Goal: Check status: Check status

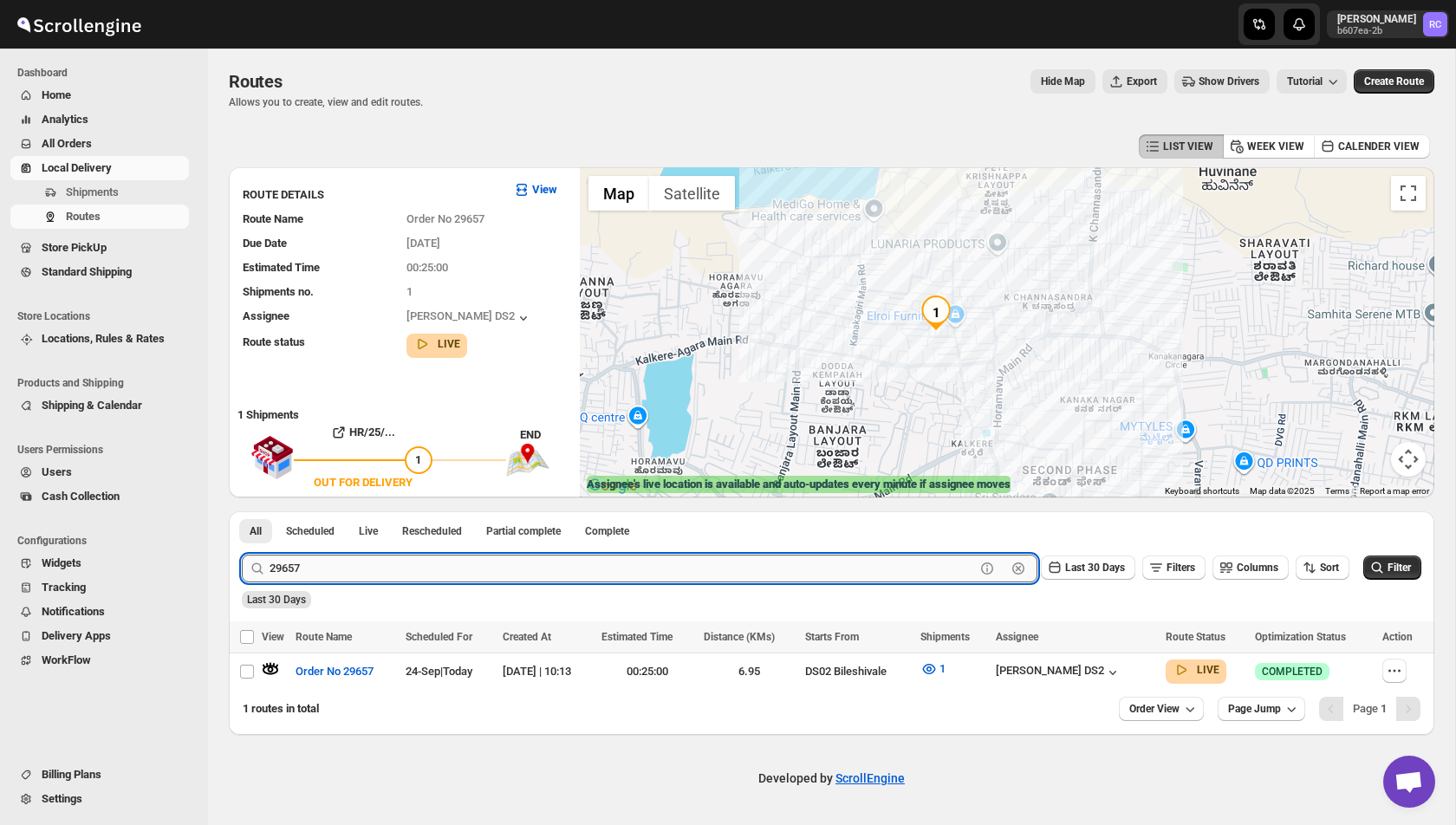
click at [312, 569] on input "29657" at bounding box center [622, 568] width 706 height 28
click at [111, 190] on span "Shipments" at bounding box center [92, 192] width 53 height 13
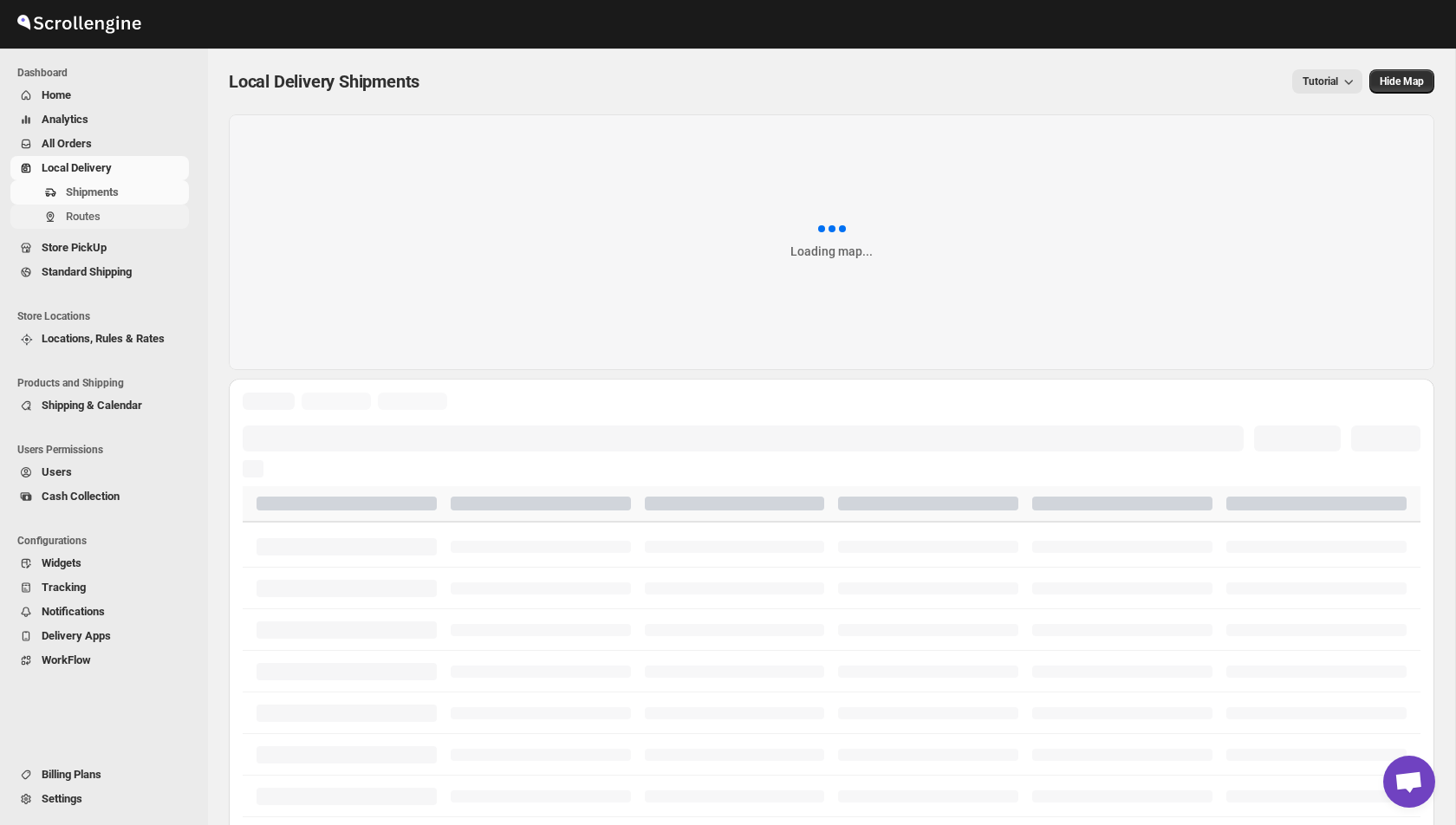
click at [89, 217] on span "Routes" at bounding box center [83, 216] width 34 height 13
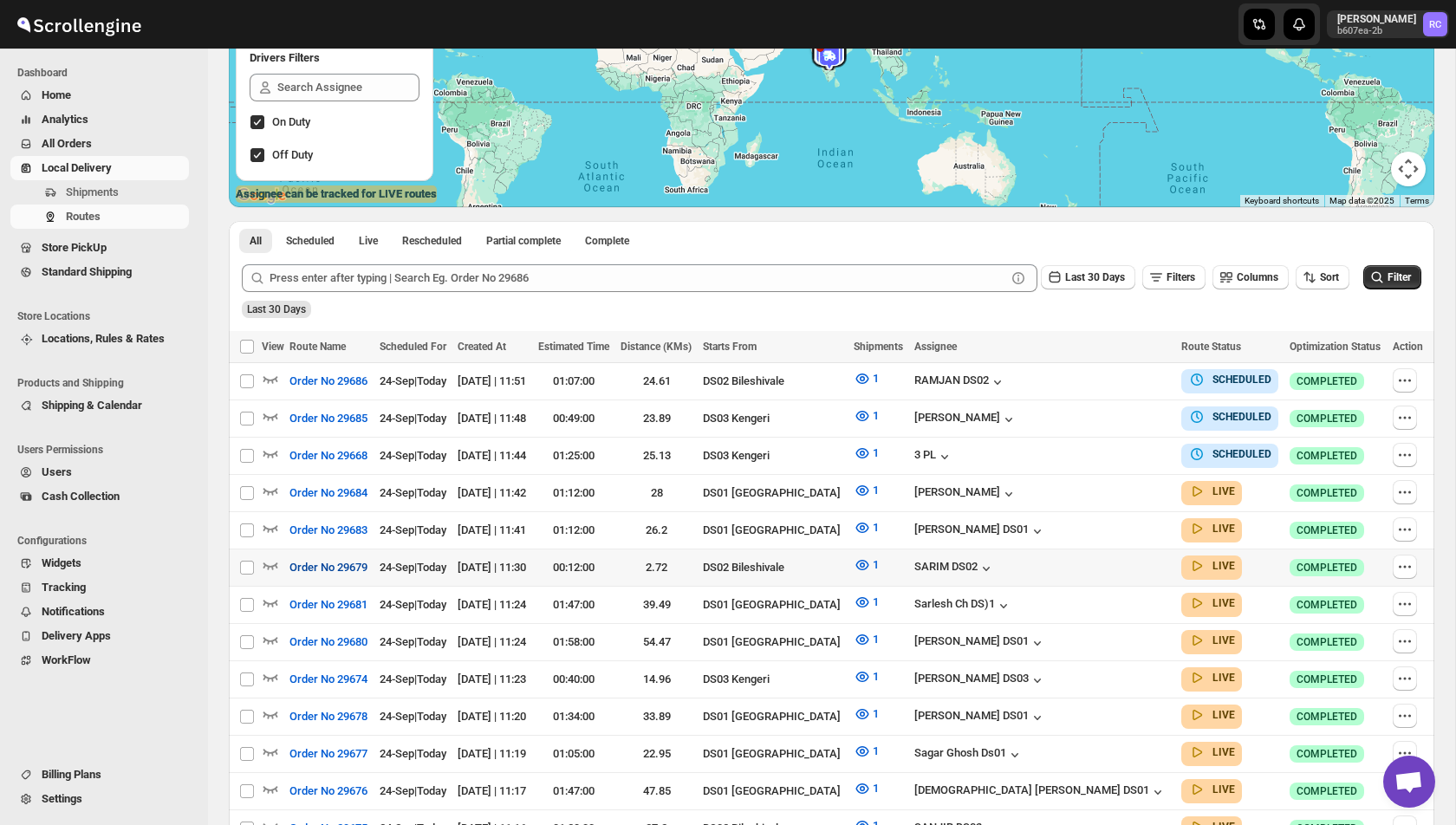
scroll to position [315, 0]
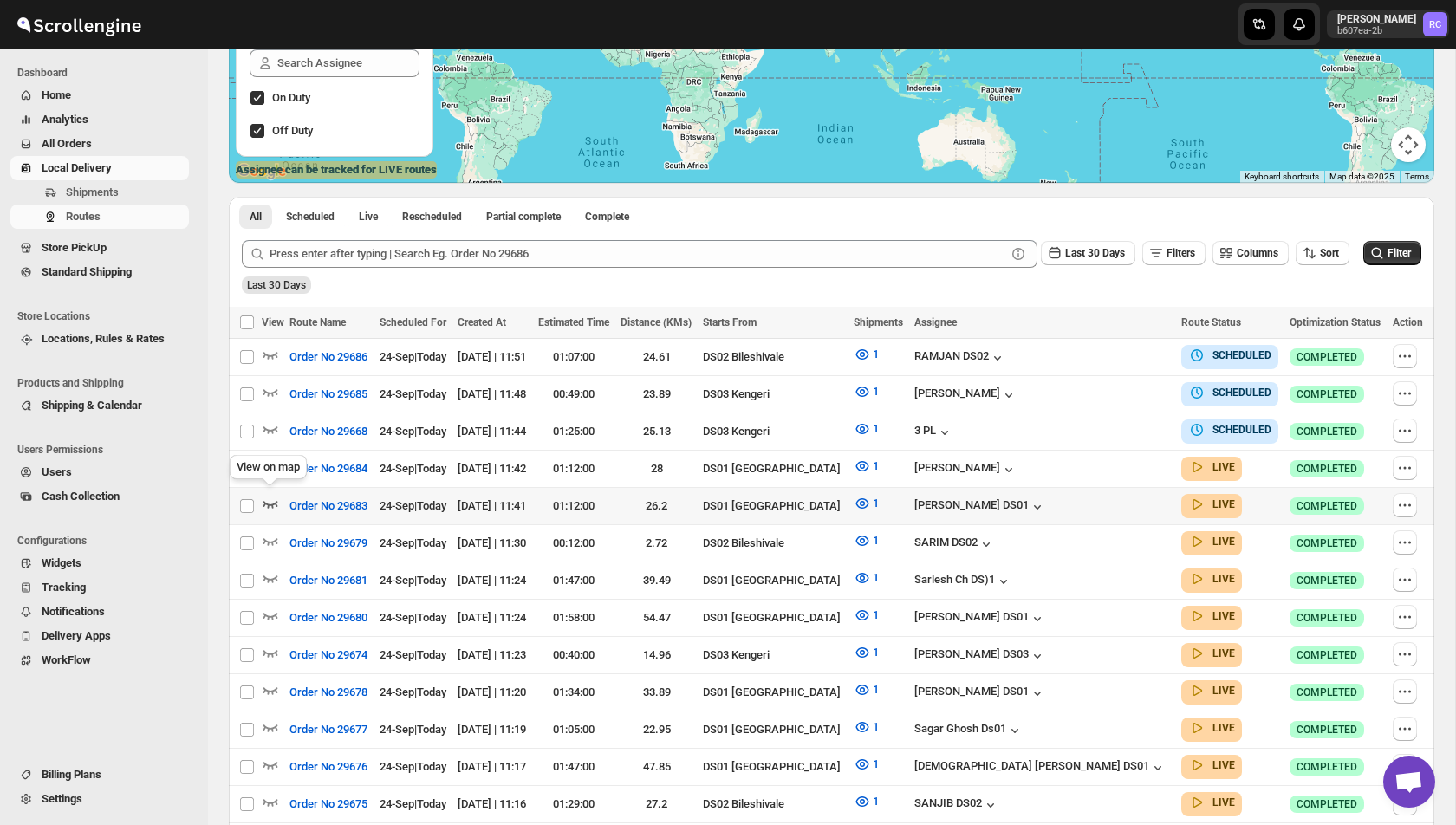
click at [276, 501] on icon "button" at bounding box center [270, 504] width 14 height 7
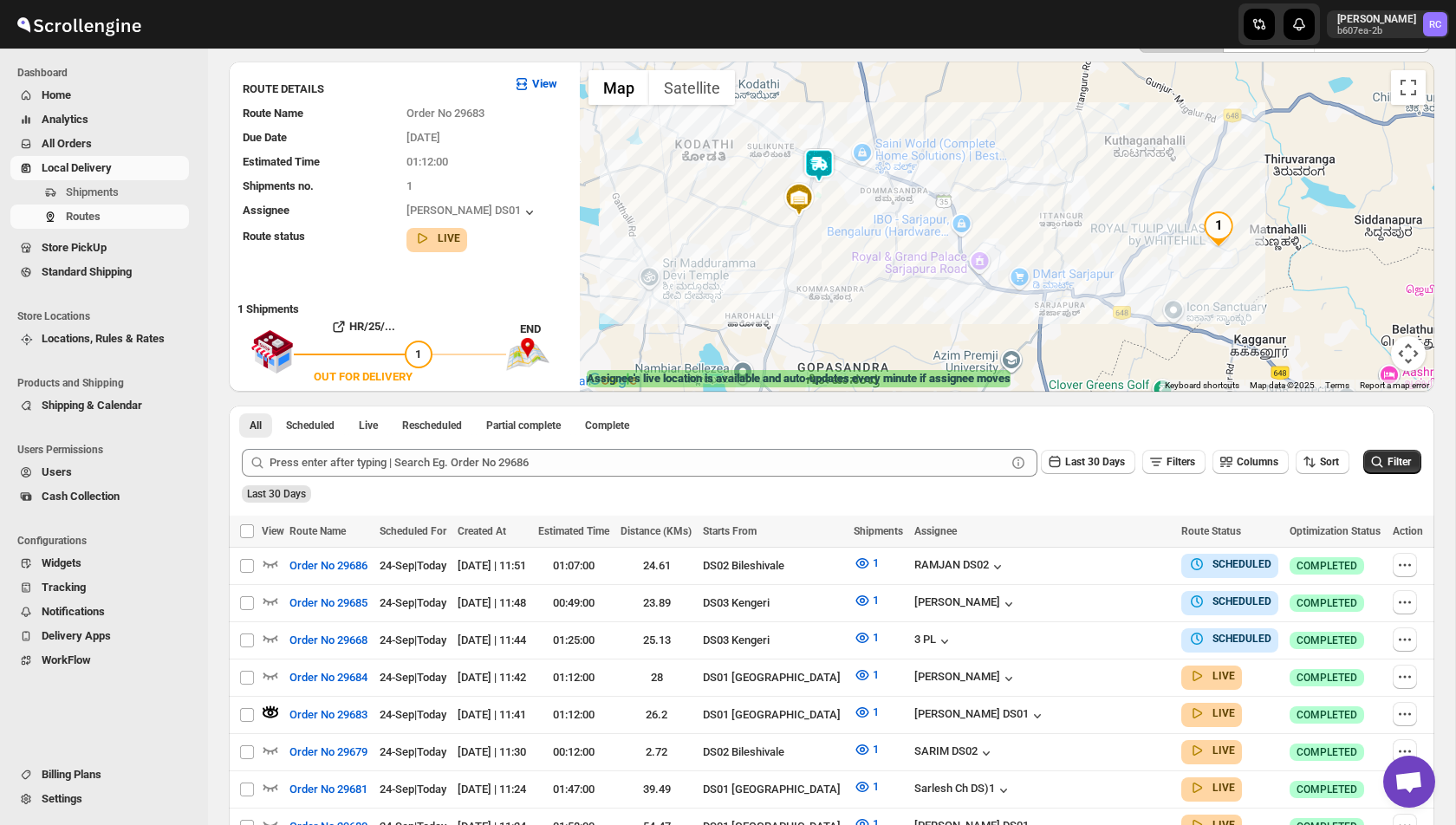
scroll to position [46, 0]
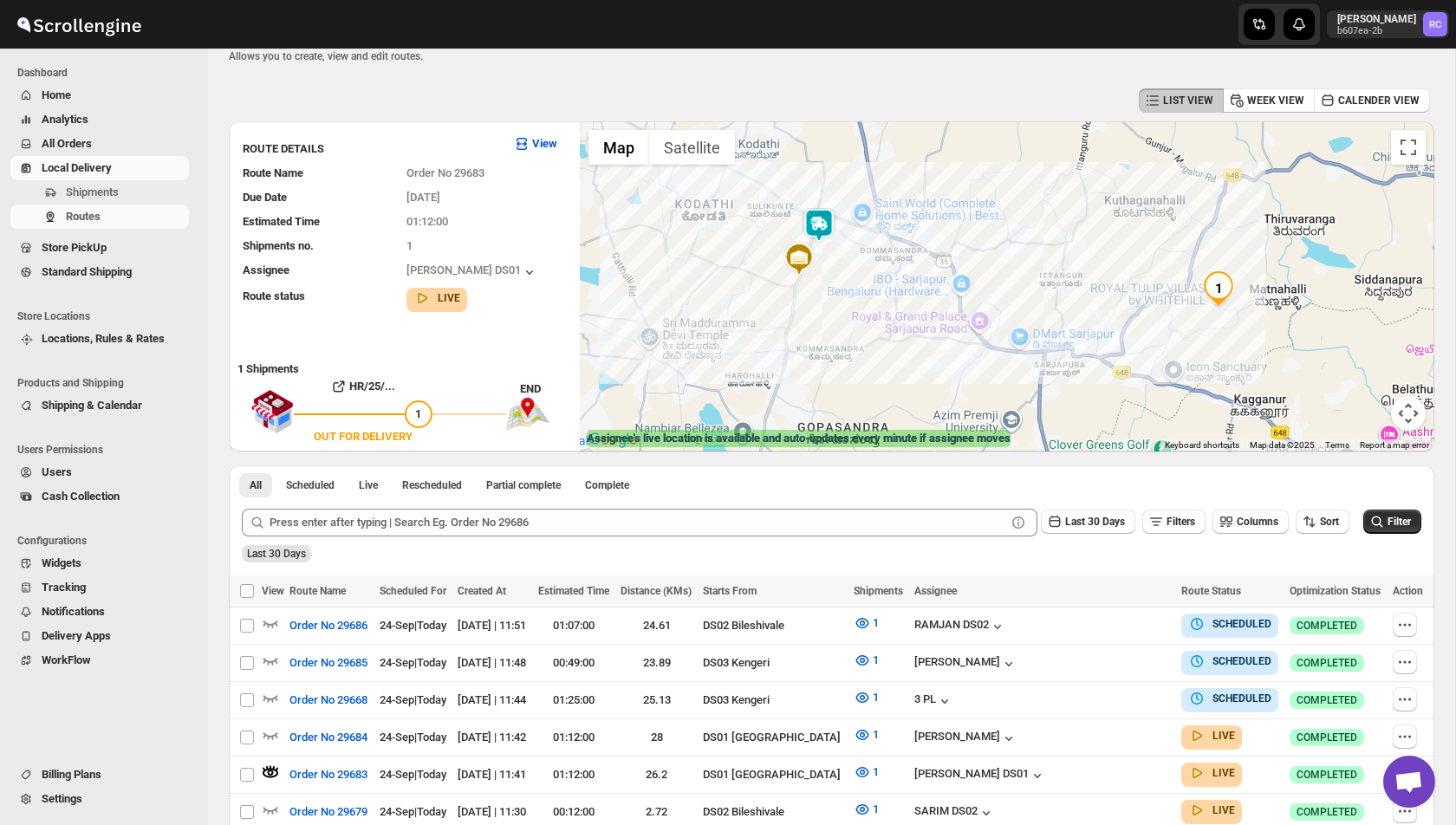
click at [813, 218] on img at bounding box center [819, 226] width 34 height 34
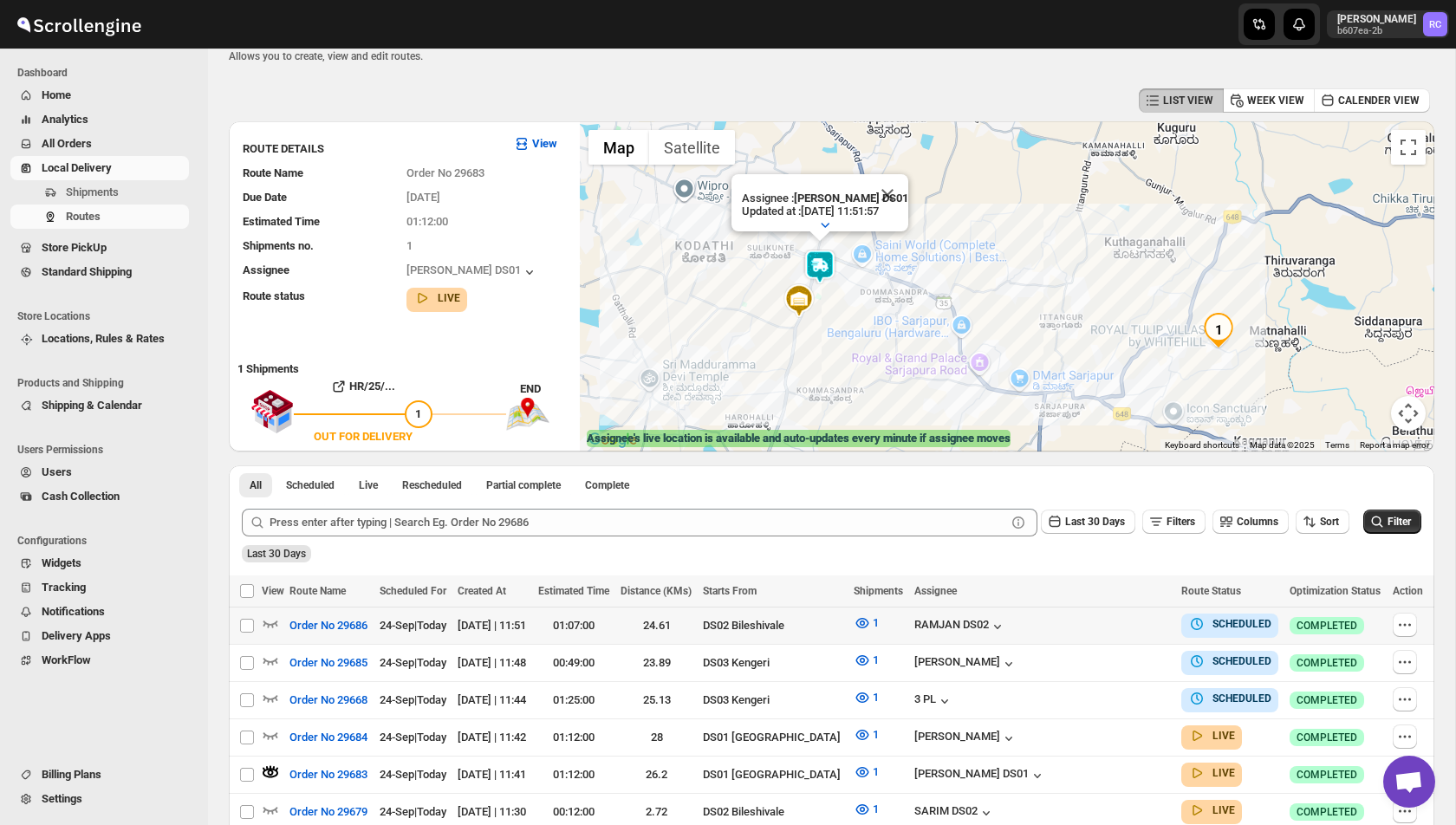
scroll to position [146, 0]
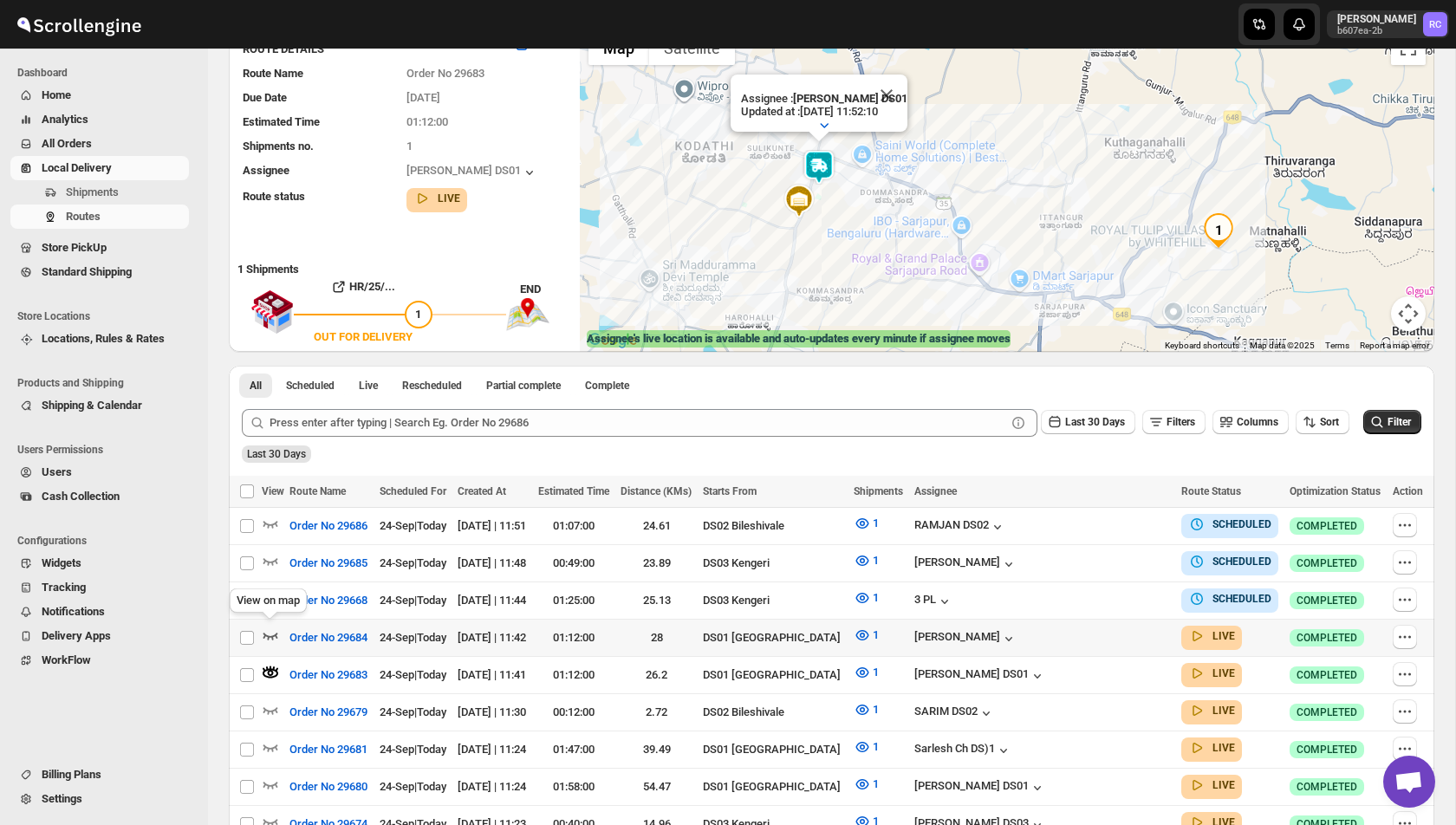
click at [275, 633] on icon "button" at bounding box center [270, 636] width 17 height 17
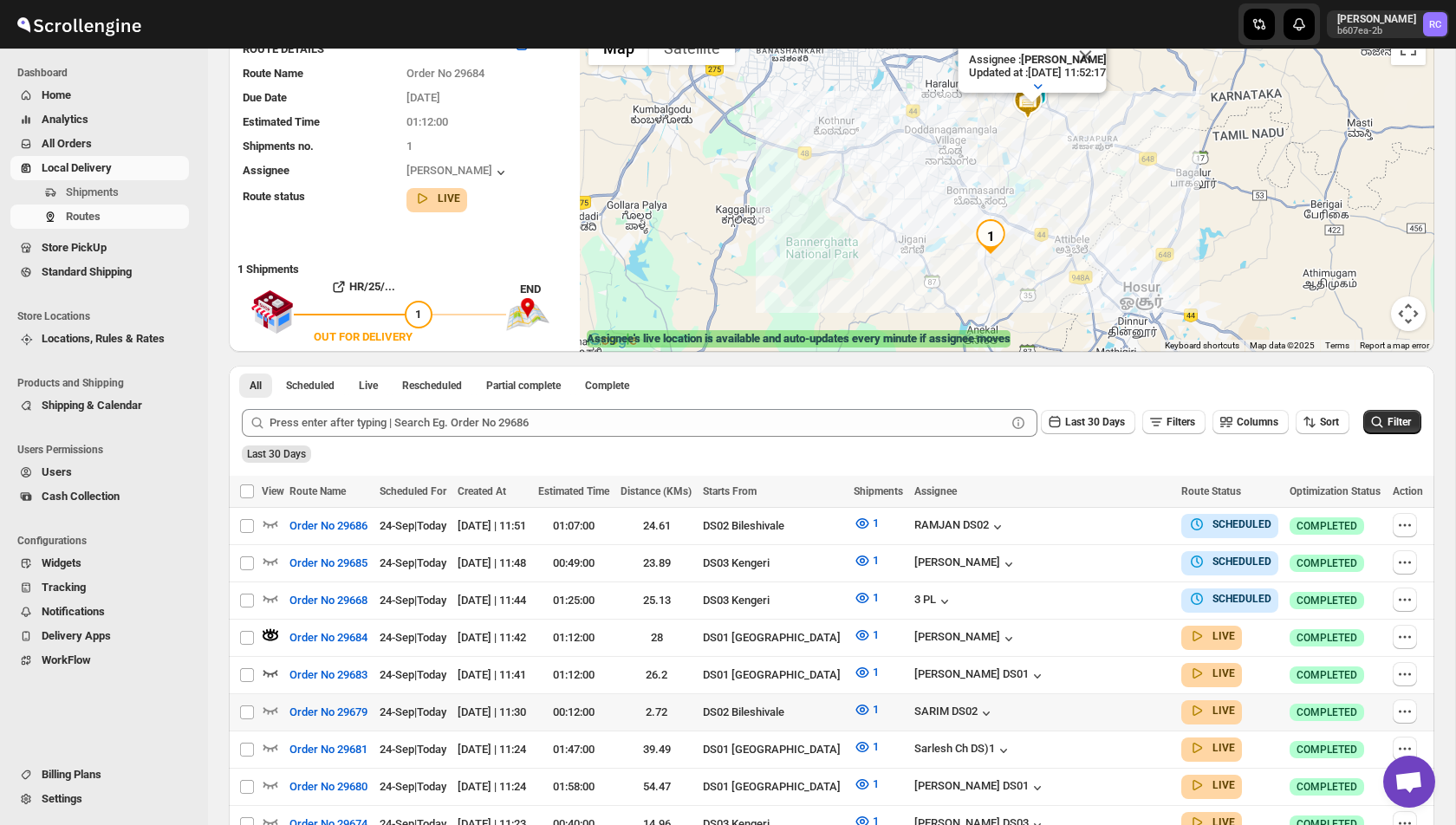
click at [272, 694] on td at bounding box center [273, 712] width 23 height 37
checkbox input "true"
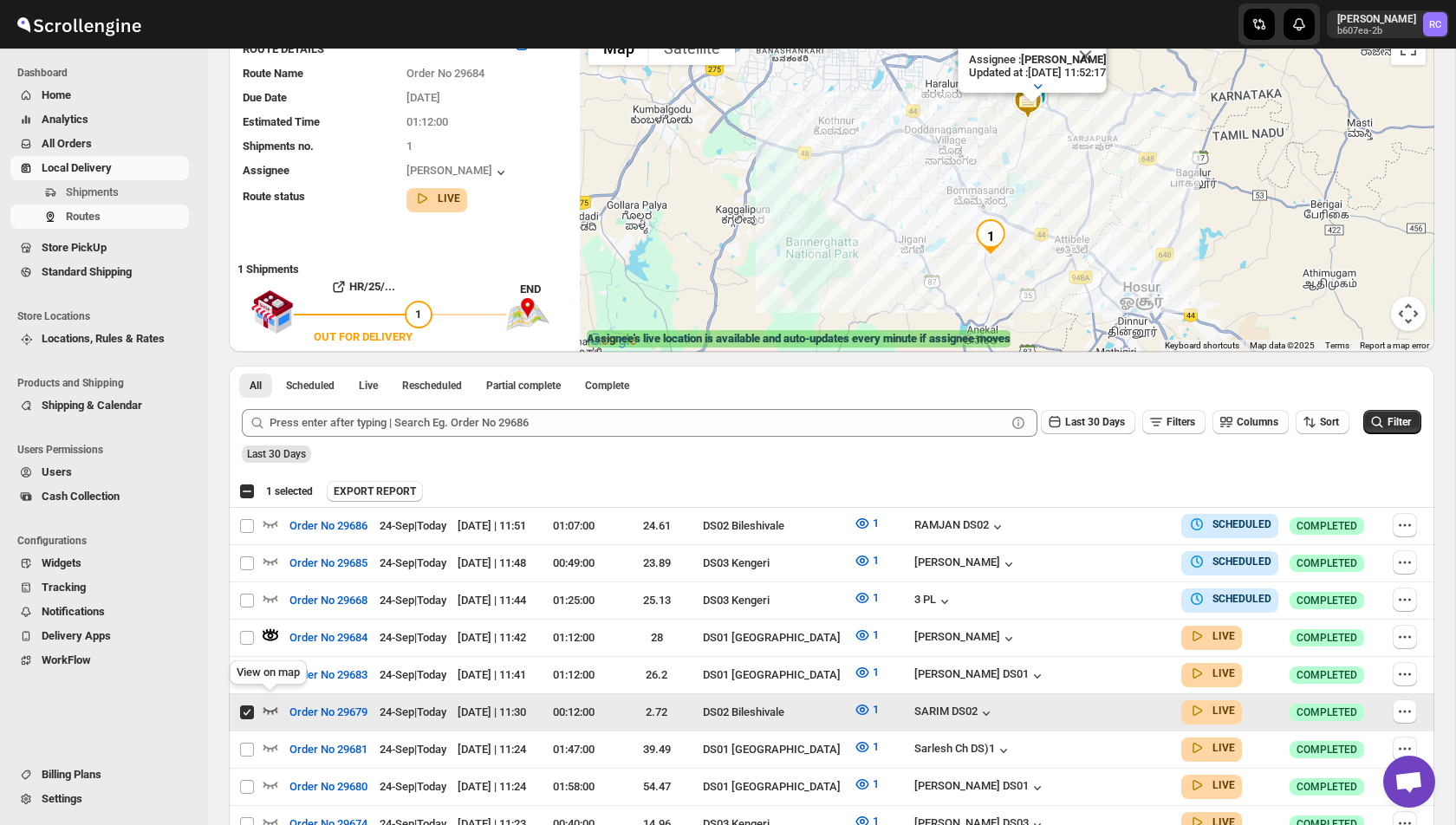
click at [272, 707] on icon "button" at bounding box center [270, 710] width 14 height 7
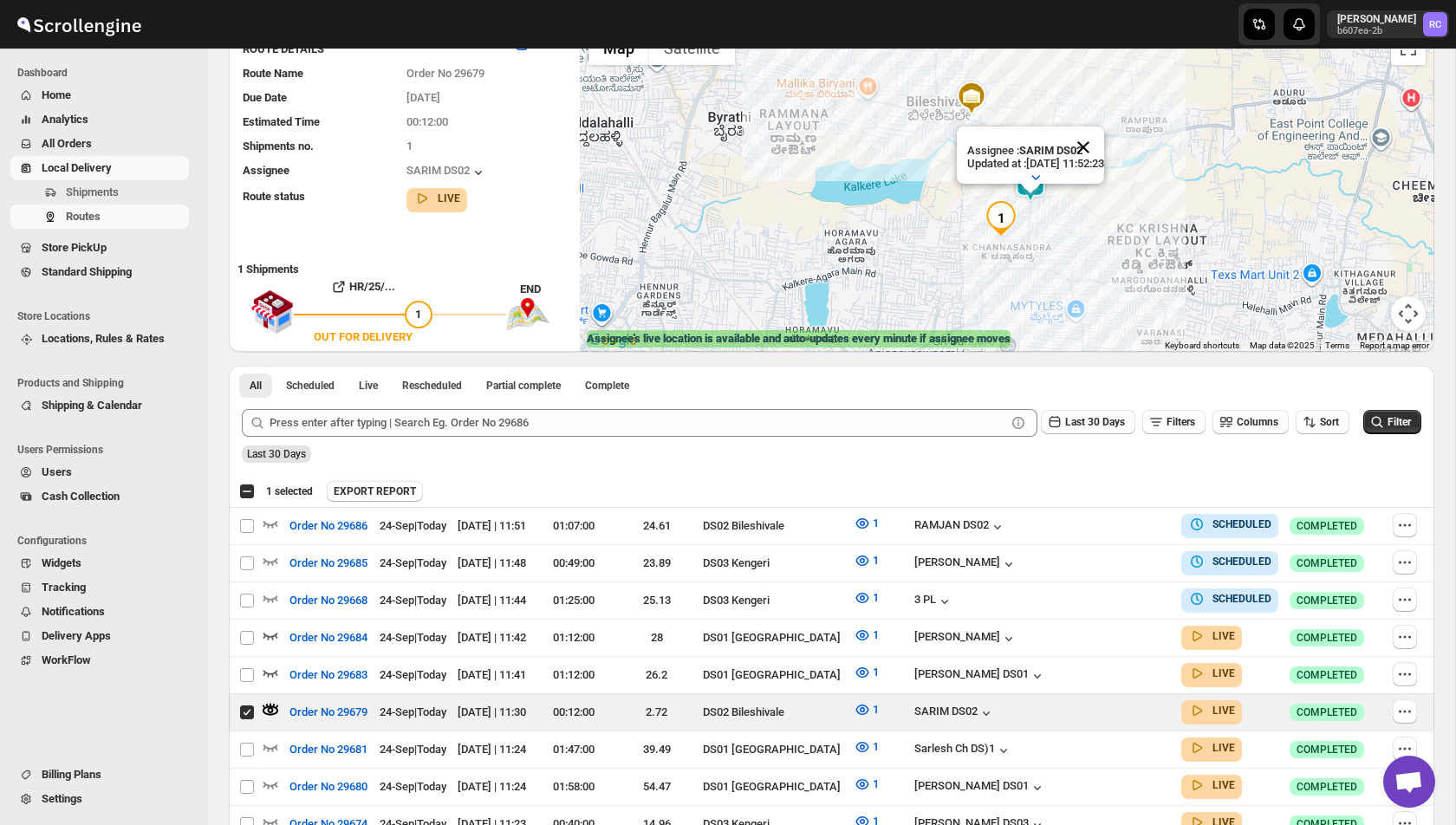
click at [1104, 138] on button "Close" at bounding box center [1083, 147] width 42 height 42
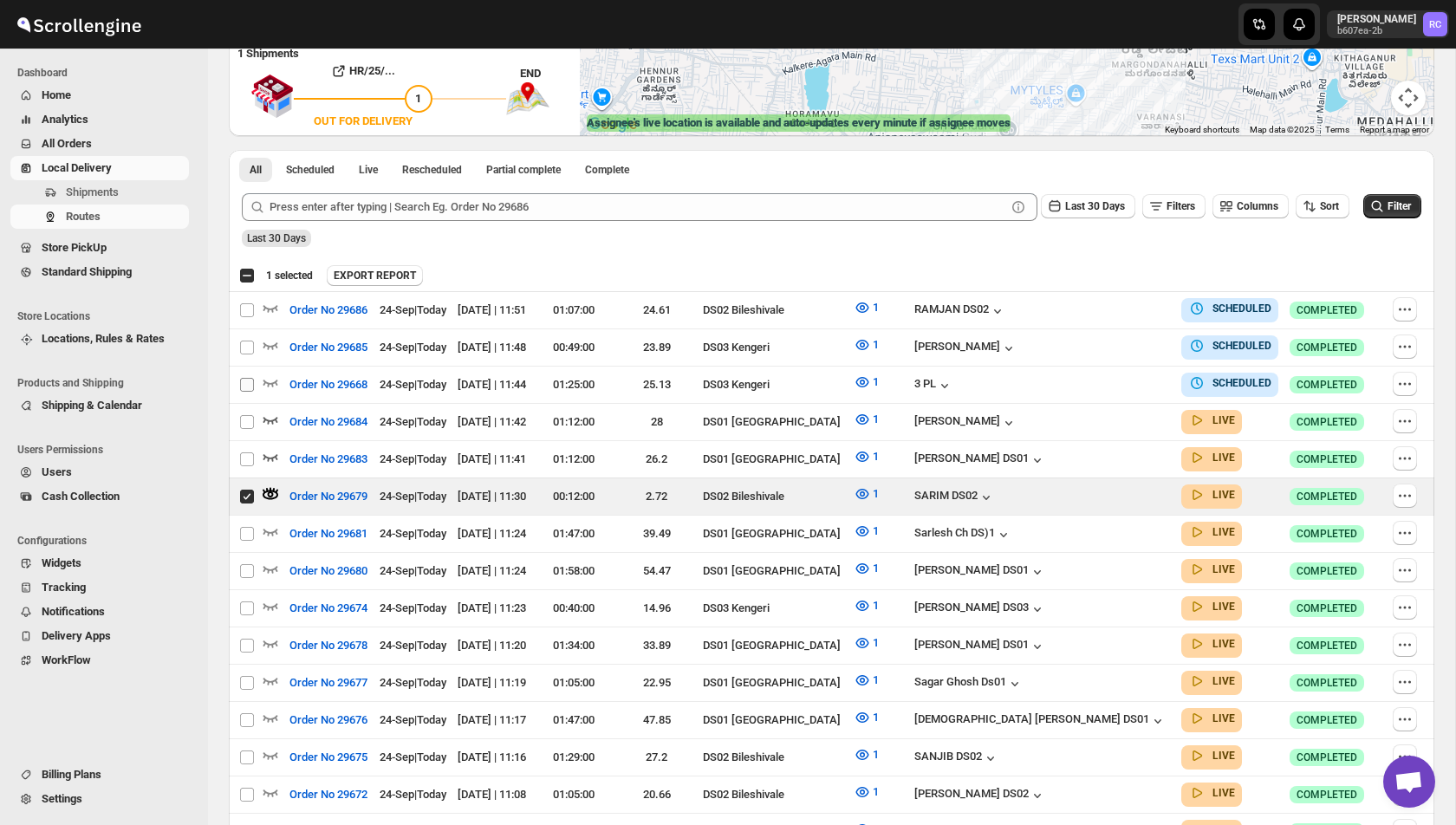
scroll to position [0, 0]
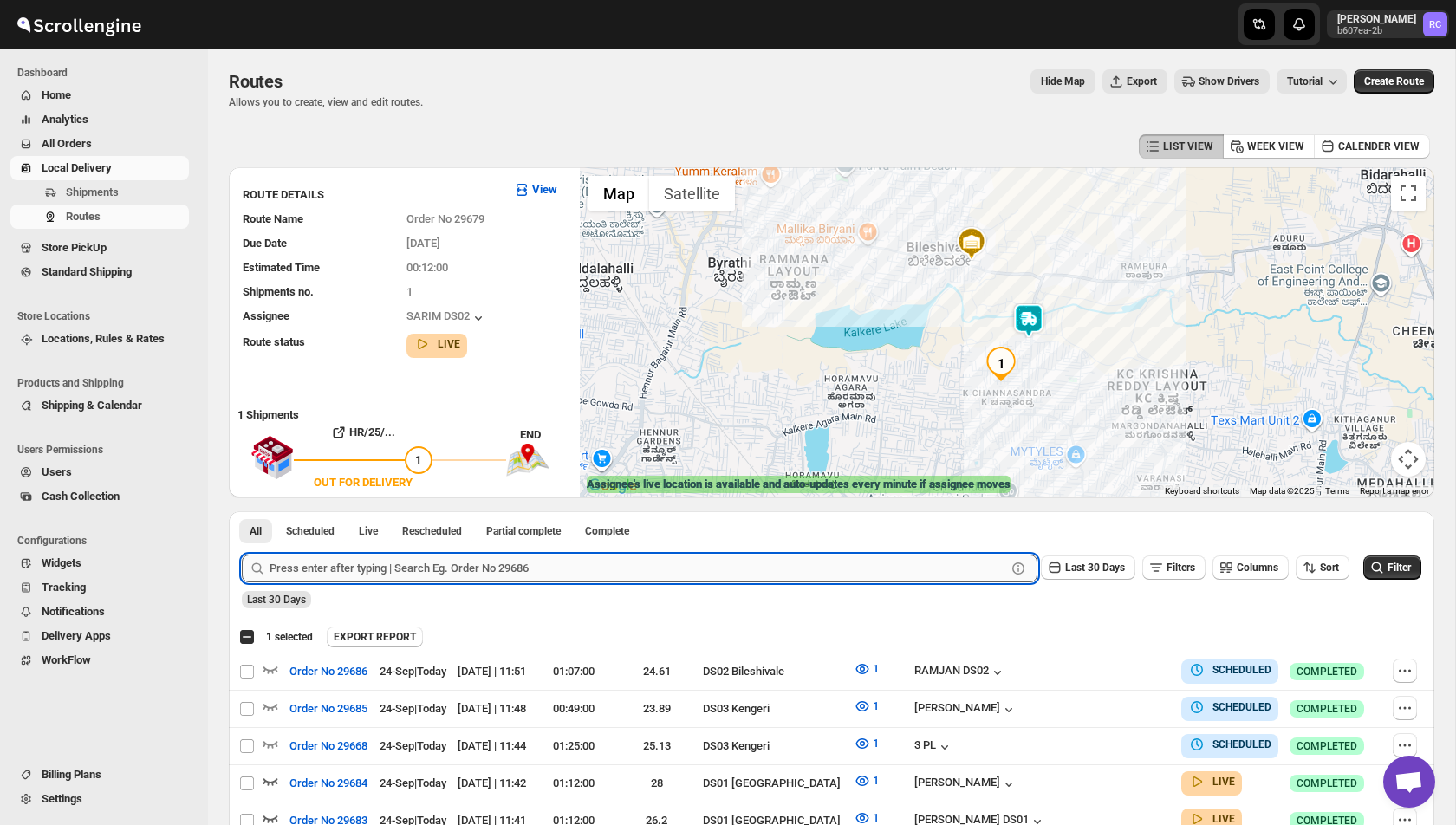
click at [379, 561] on input "text" at bounding box center [637, 568] width 736 height 28
paste input "29645"
type input "29645"
click at [242, 512] on button "Submit" at bounding box center [266, 521] width 49 height 18
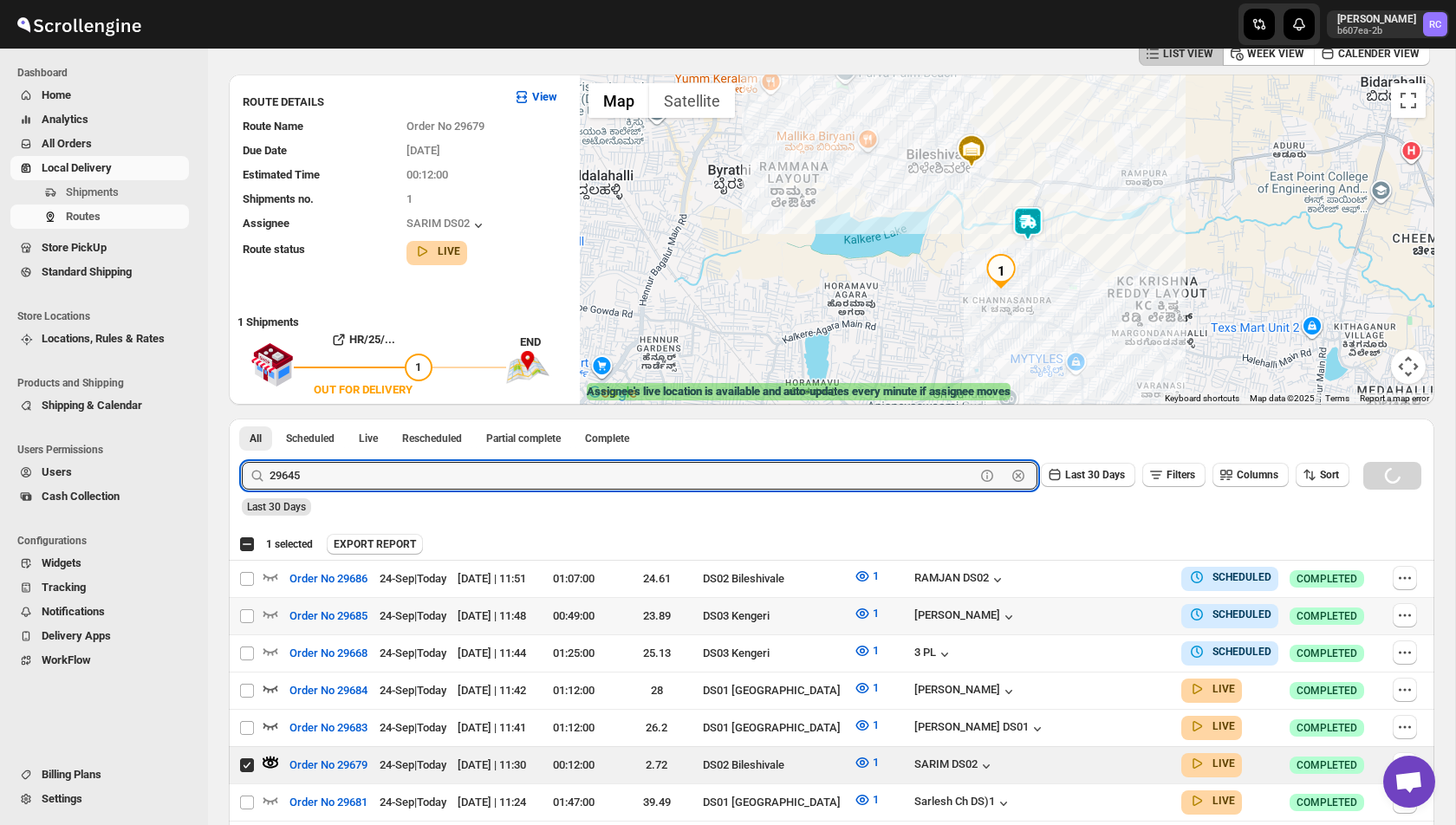
checkbox input "true"
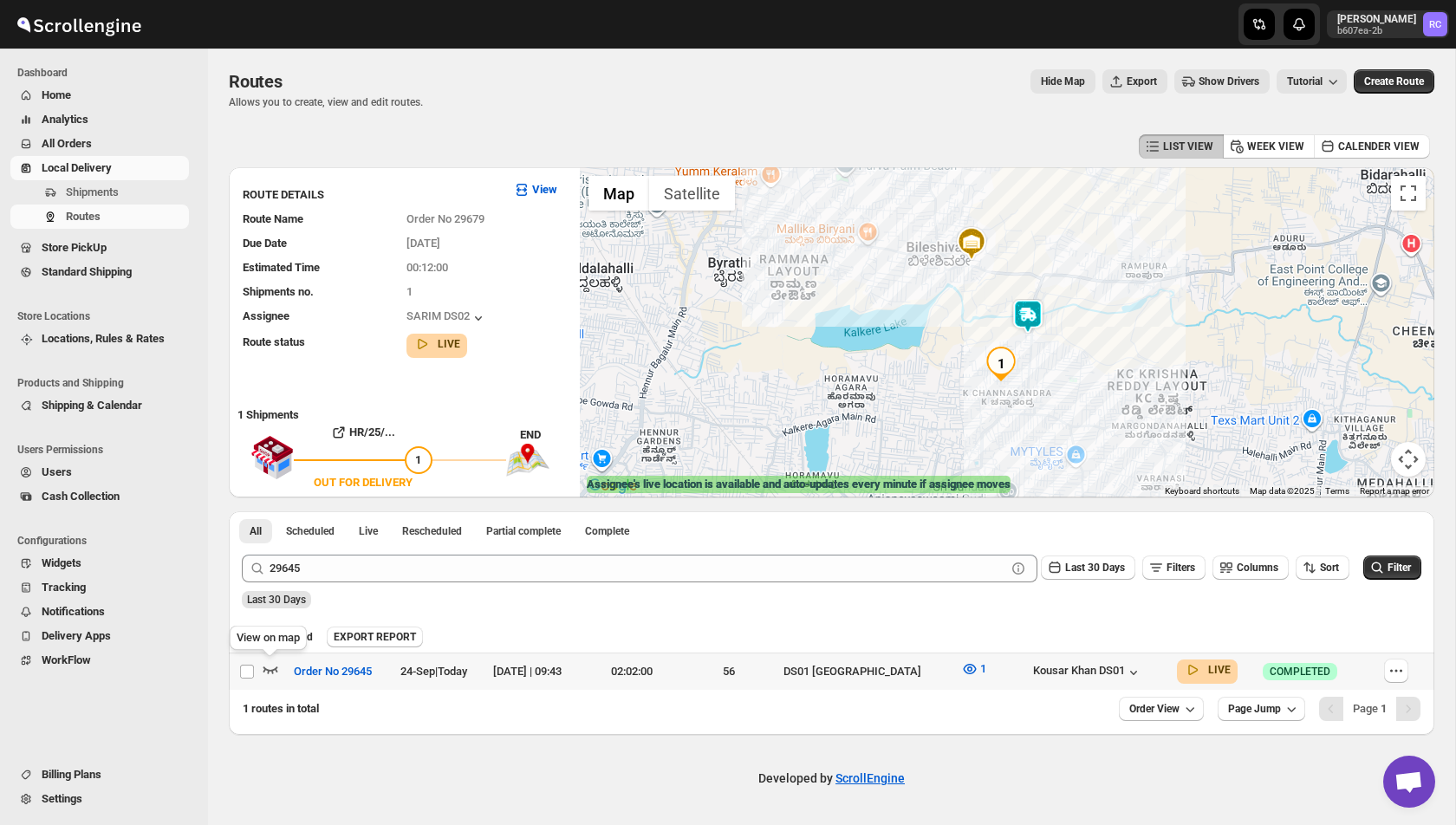
click at [272, 671] on icon "button" at bounding box center [270, 670] width 14 height 7
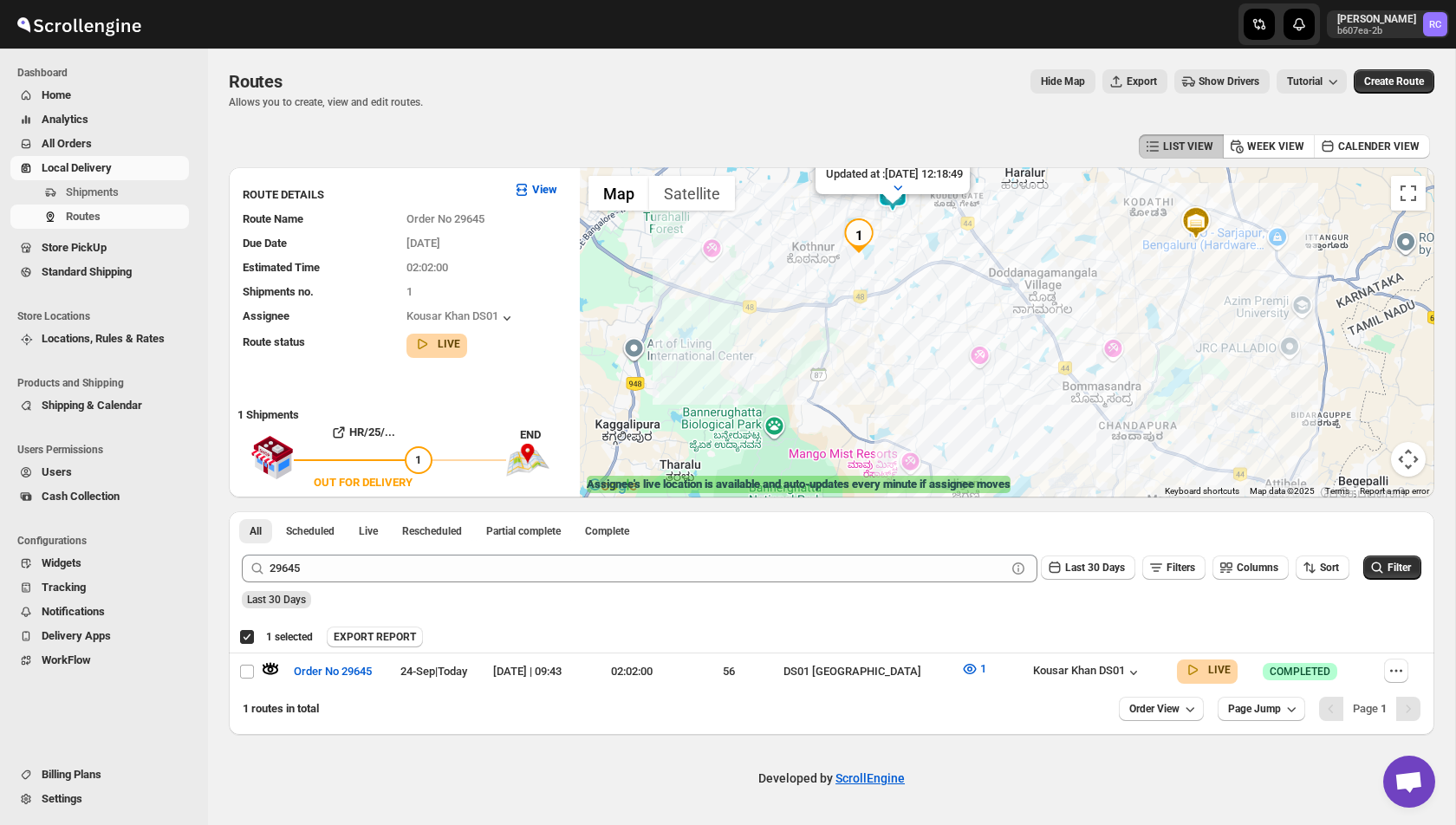
drag, startPoint x: 904, startPoint y: 243, endPoint x: 904, endPoint y: 331, distance: 88.0
click at [904, 331] on div "Assignee : [PERSON_NAME] DS01 Updated at : [DATE] 12:18:49 Duty mode Enabled Ba…" at bounding box center [1007, 332] width 854 height 330
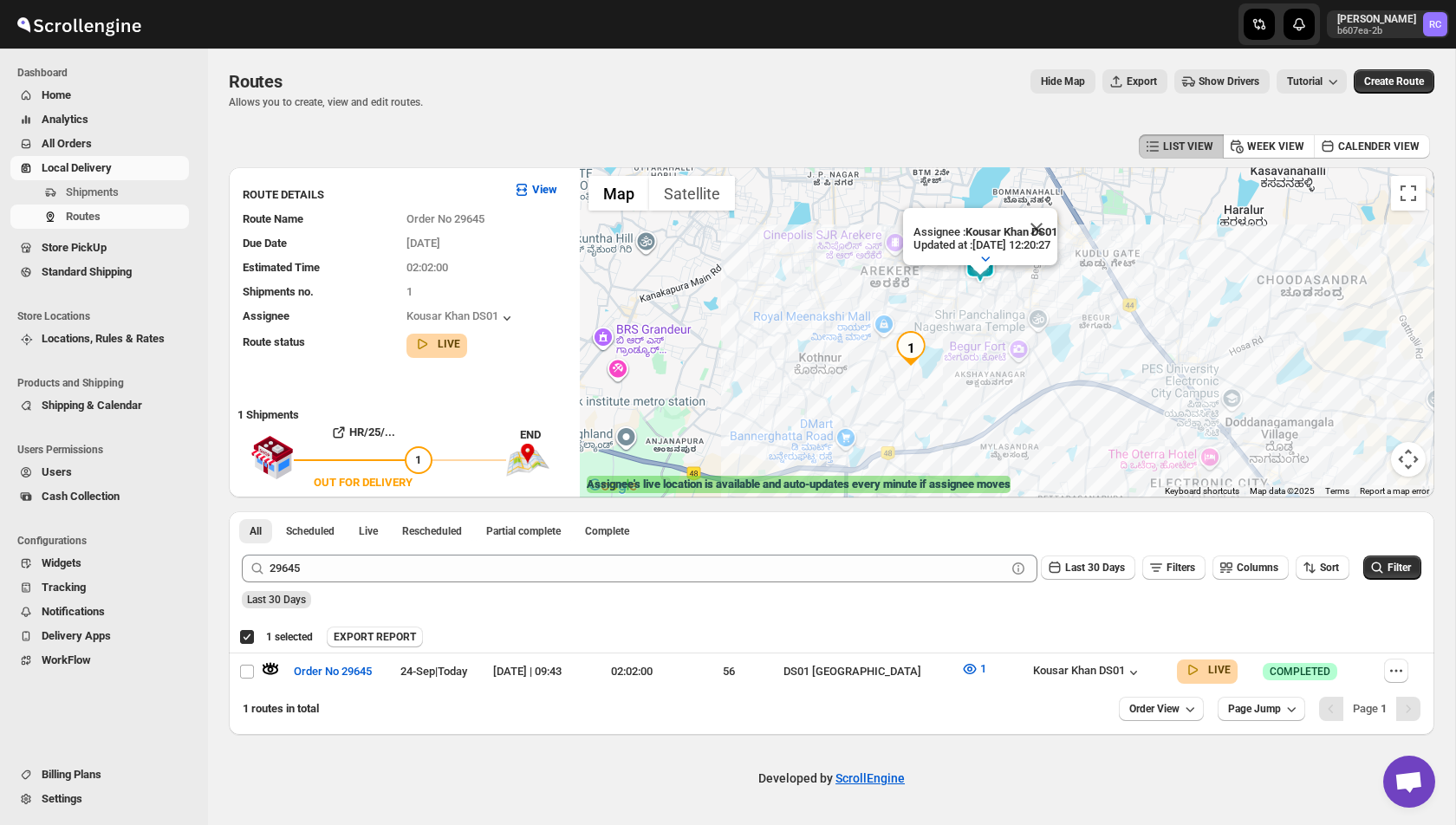
drag, startPoint x: 822, startPoint y: 348, endPoint x: 929, endPoint y: 337, distance: 107.6
click at [929, 337] on div "To navigate, press the arrow keys. Assignee : [PERSON_NAME] DS01 Updated at : […" at bounding box center [1007, 332] width 854 height 330
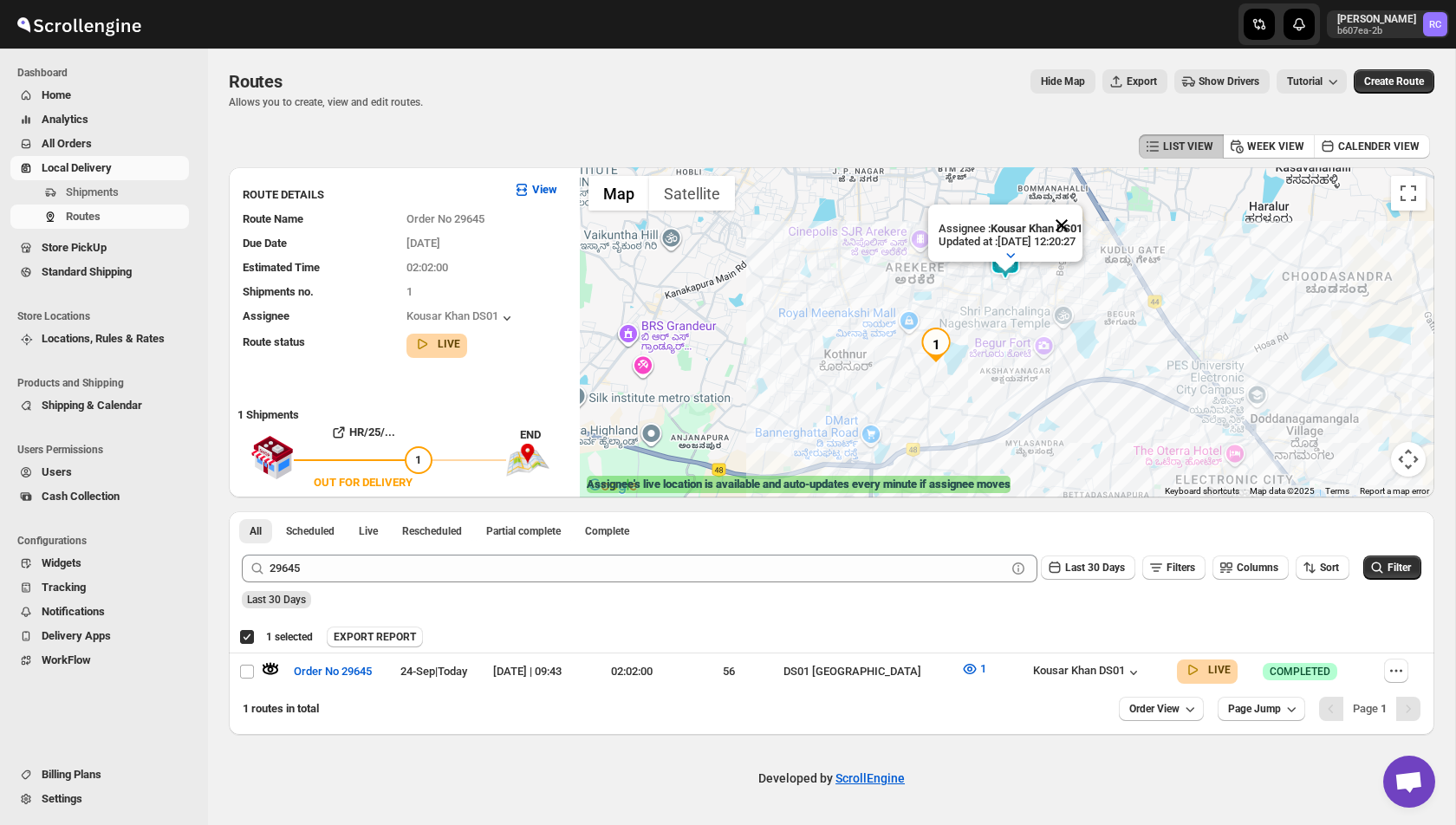
click at [1079, 234] on button "Close" at bounding box center [1061, 226] width 42 height 42
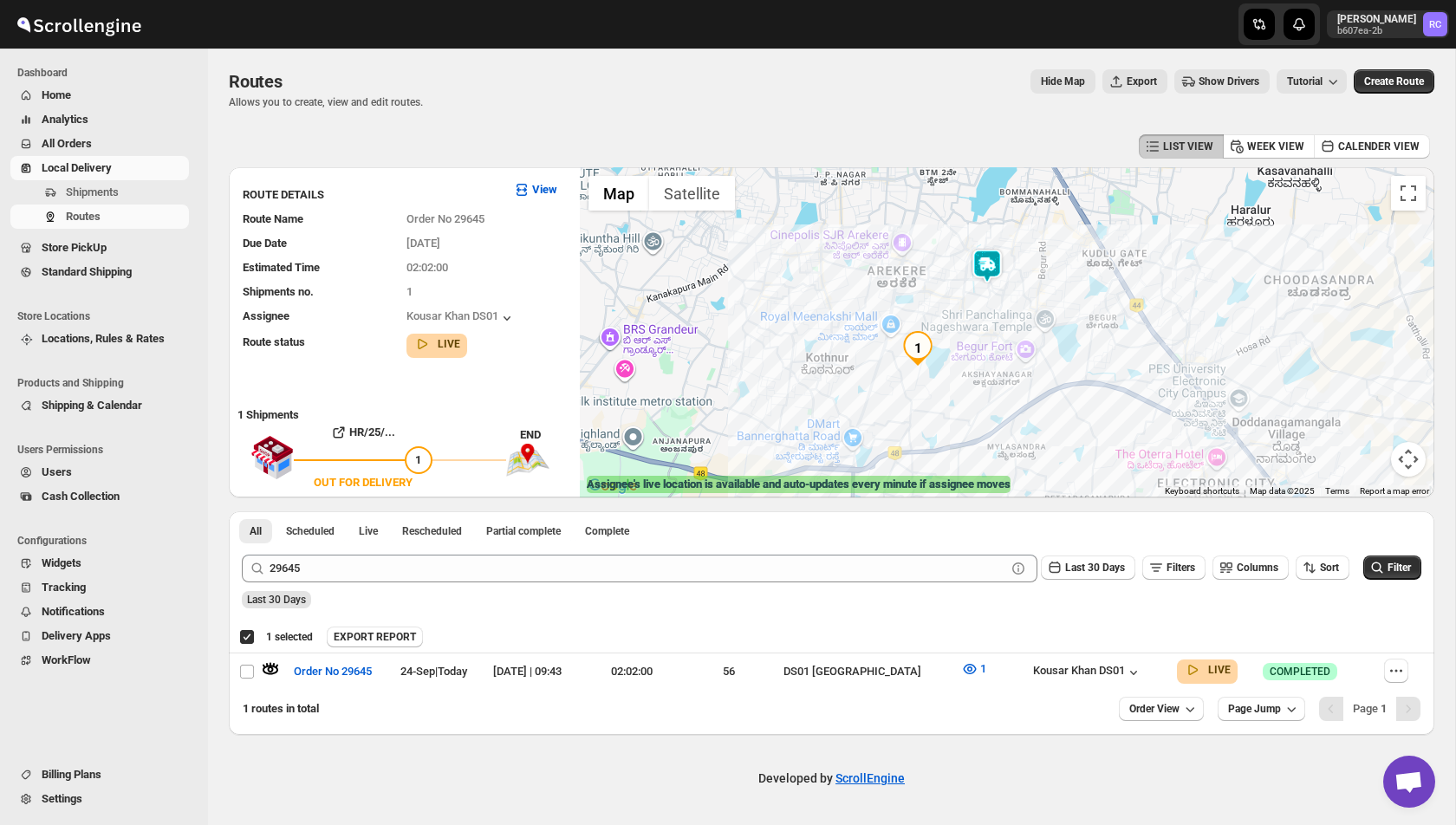
drag, startPoint x: 980, startPoint y: 358, endPoint x: 945, endPoint y: 362, distance: 35.2
click at [945, 362] on div at bounding box center [1007, 332] width 854 height 330
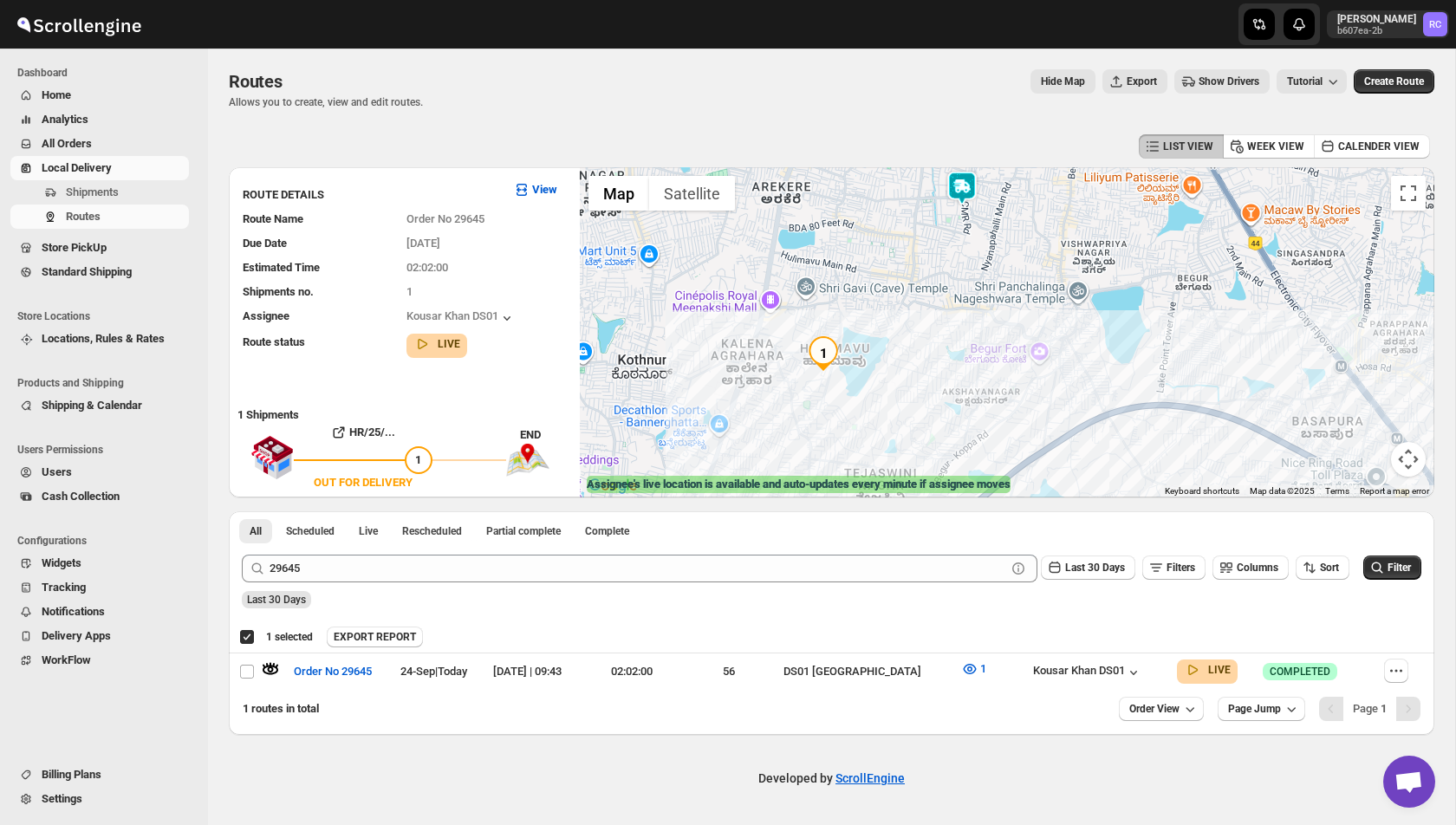
click at [820, 361] on img "1" at bounding box center [823, 354] width 34 height 34
drag, startPoint x: 995, startPoint y: 242, endPoint x: 983, endPoint y: 248, distance: 13.4
click at [983, 248] on div "HR/25/29645 | N3HW3MOV0F | OUT FOR [GEOGRAPHIC_DATA]" at bounding box center [1007, 332] width 854 height 330
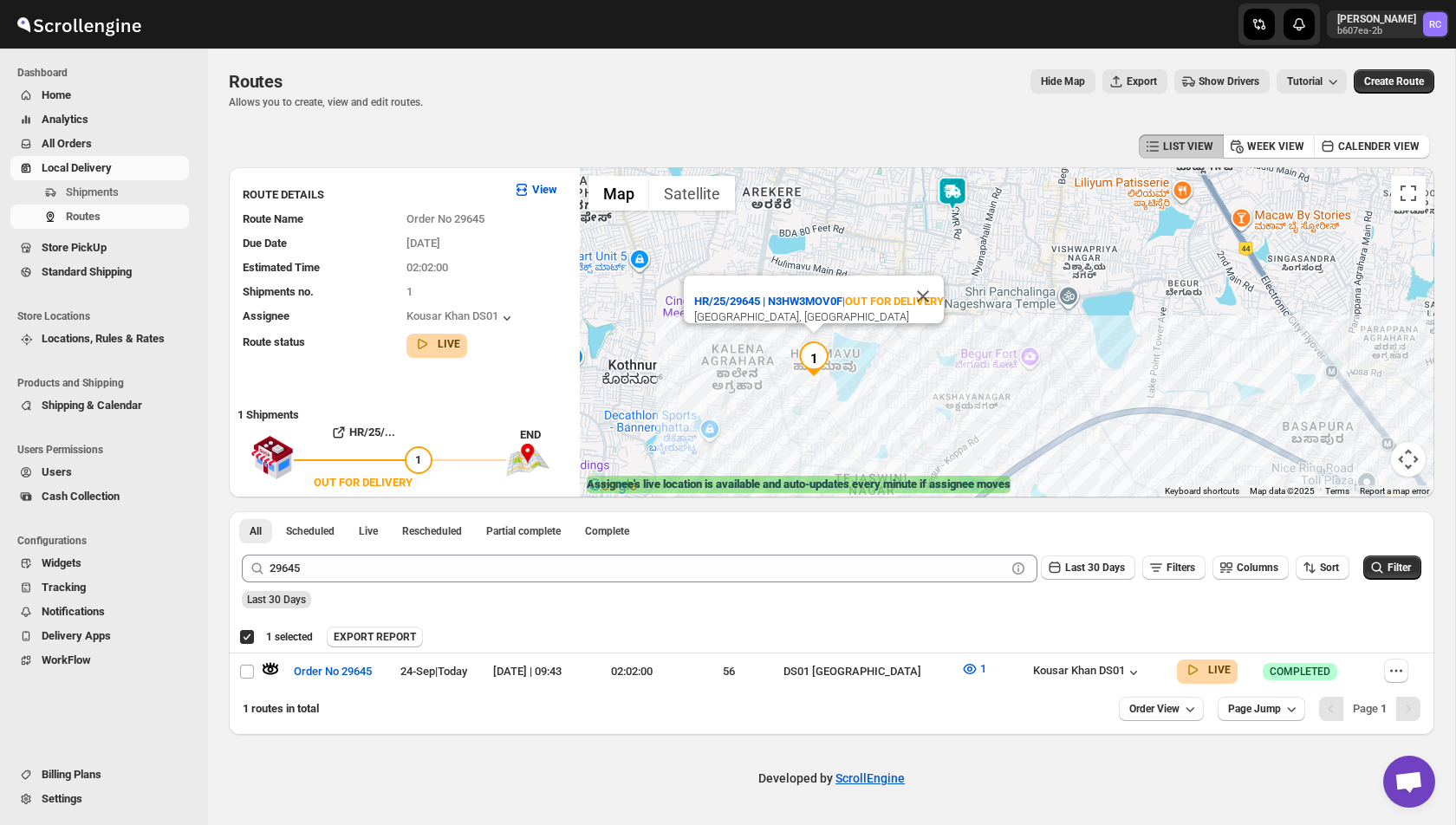
click at [957, 206] on img at bounding box center [952, 193] width 34 height 34
click at [955, 199] on img at bounding box center [952, 193] width 34 height 34
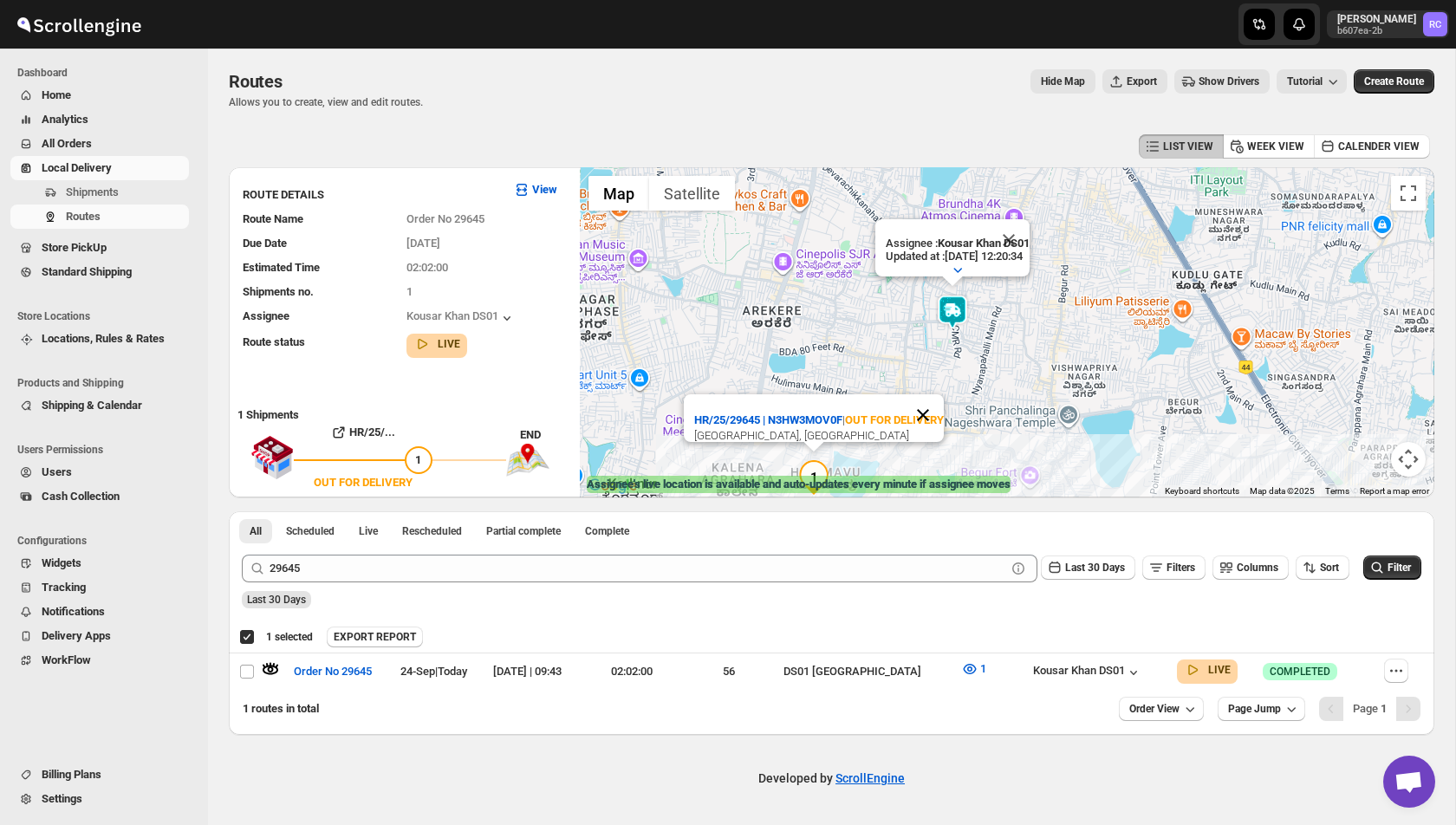
click at [927, 395] on button "Close" at bounding box center [922, 416] width 42 height 42
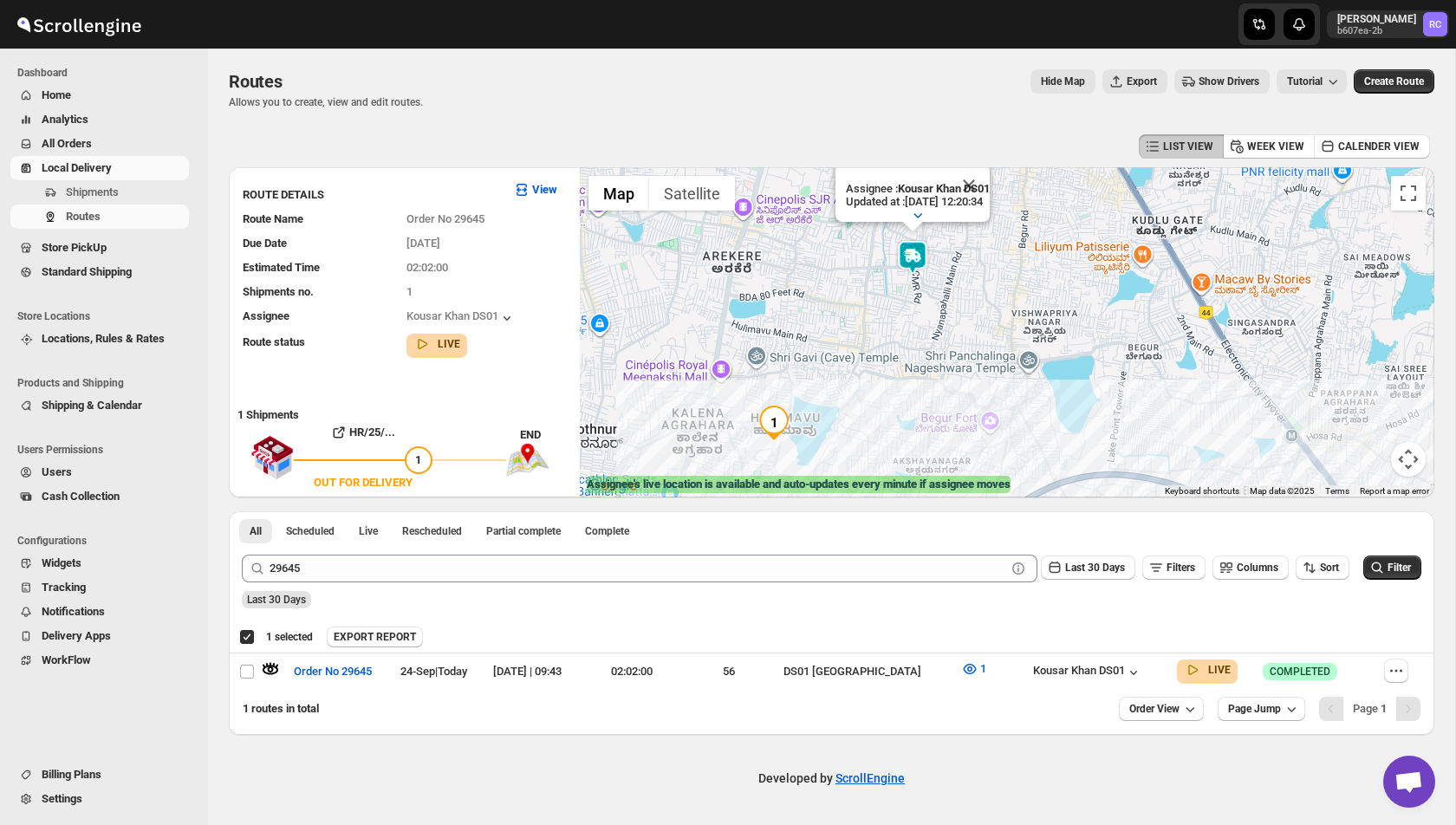
drag, startPoint x: 975, startPoint y: 422, endPoint x: 935, endPoint y: 365, distance: 69.6
click at [935, 365] on div "Assignee : [PERSON_NAME] DS01 Updated at : [DATE] 12:20:34 Duty mode Enabled Ba…" at bounding box center [1007, 332] width 854 height 330
